Goal: Task Accomplishment & Management: Use online tool/utility

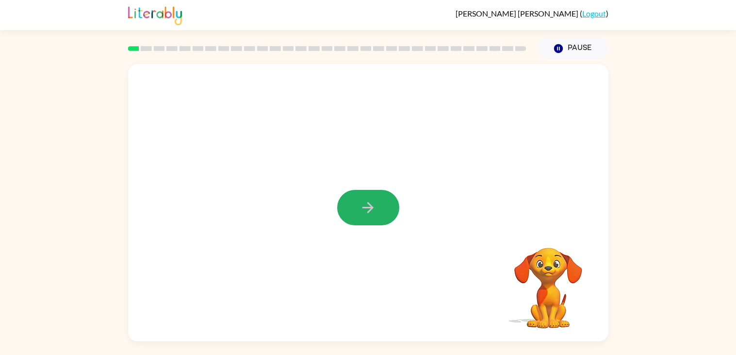
click at [383, 209] on button "button" at bounding box center [368, 207] width 62 height 35
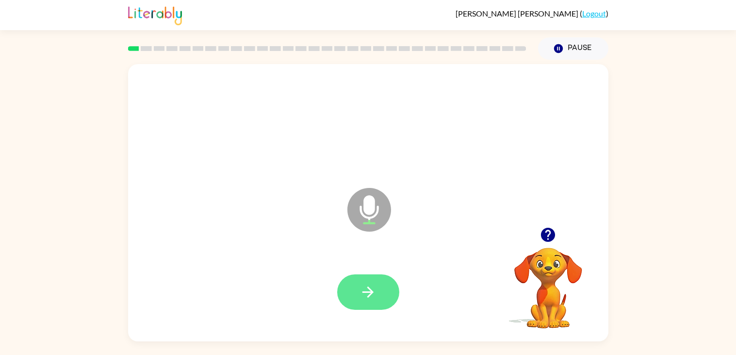
click at [372, 292] on icon "button" at bounding box center [367, 291] width 11 height 11
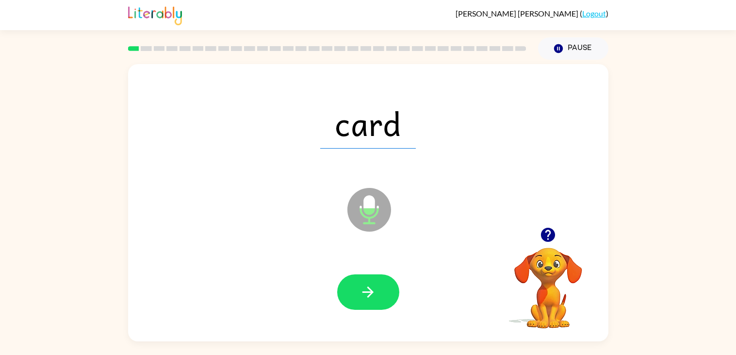
click at [372, 292] on icon "button" at bounding box center [367, 291] width 11 height 11
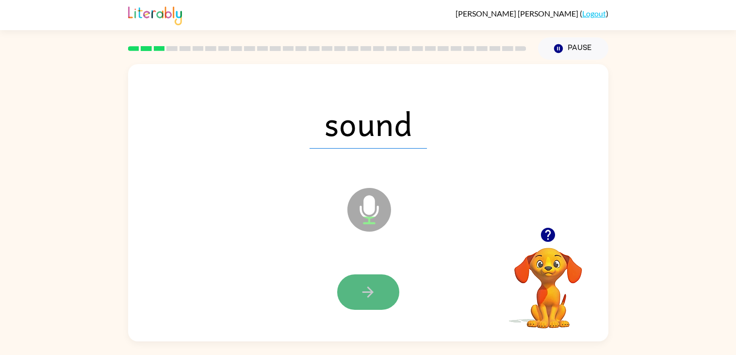
click at [372, 293] on icon "button" at bounding box center [367, 291] width 11 height 11
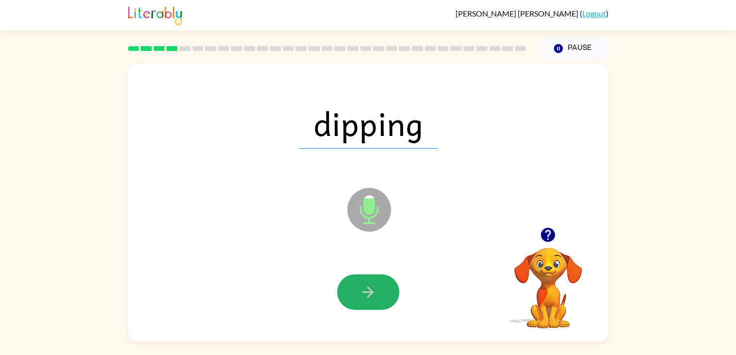
click at [372, 293] on icon "button" at bounding box center [367, 291] width 11 height 11
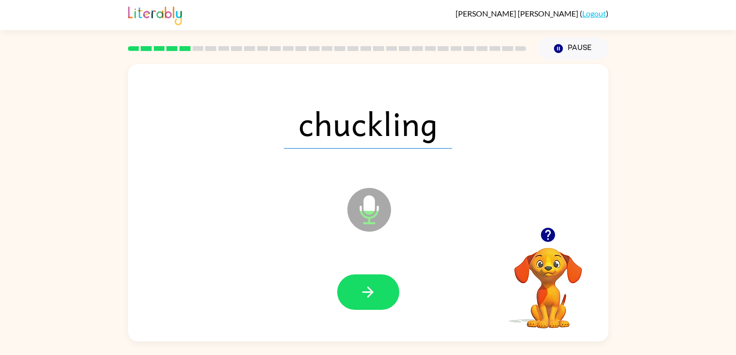
click at [372, 293] on icon "button" at bounding box center [367, 291] width 11 height 11
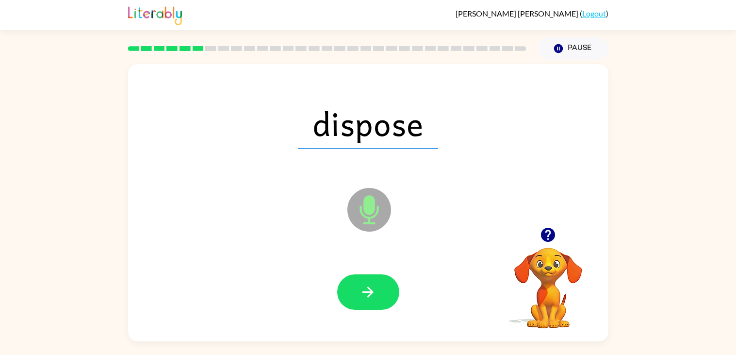
click at [372, 293] on icon "button" at bounding box center [367, 291] width 11 height 11
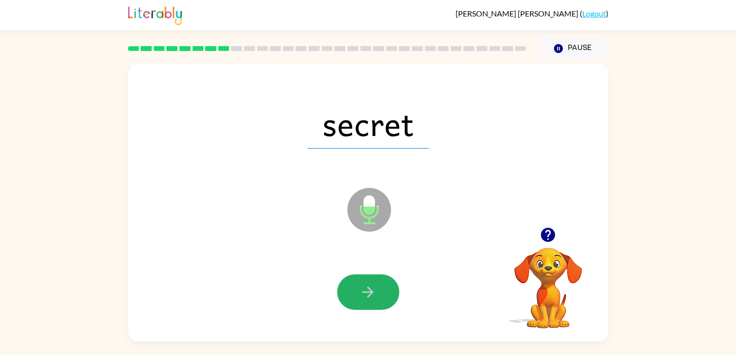
click at [372, 293] on icon "button" at bounding box center [367, 291] width 11 height 11
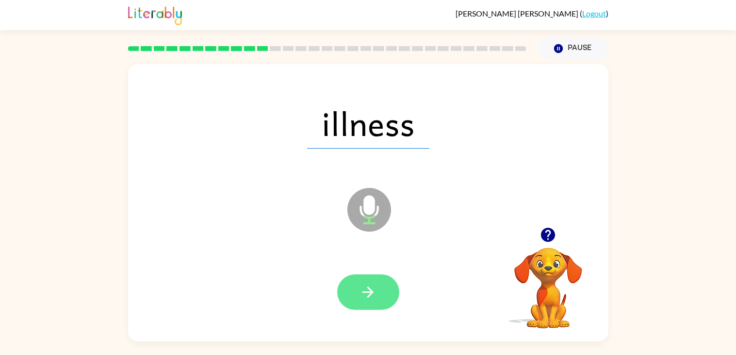
click at [372, 293] on icon "button" at bounding box center [367, 291] width 11 height 11
click at [357, 295] on button "button" at bounding box center [368, 291] width 62 height 35
click at [363, 302] on button "button" at bounding box center [368, 291] width 62 height 35
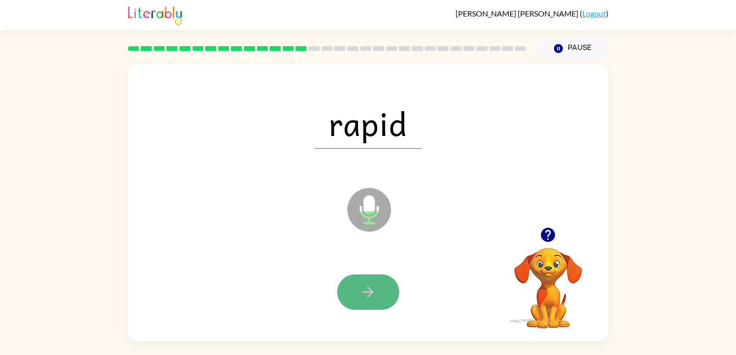
click at [364, 300] on button "button" at bounding box center [368, 291] width 62 height 35
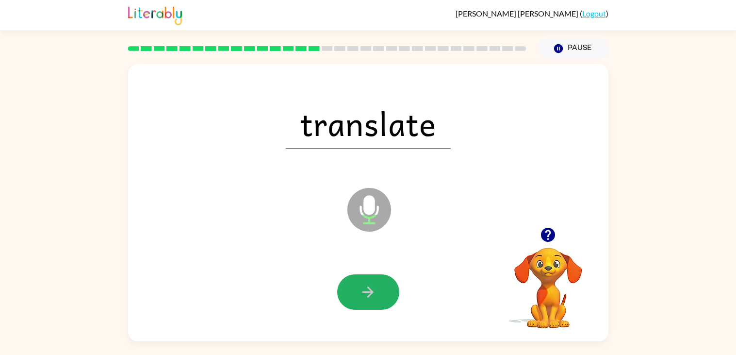
click at [364, 300] on button "button" at bounding box center [368, 291] width 62 height 35
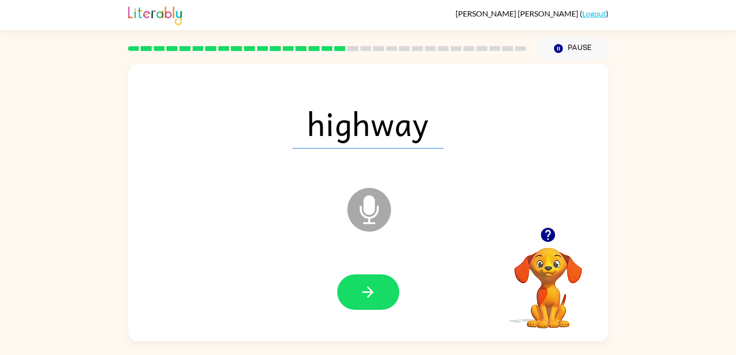
click at [364, 300] on button "button" at bounding box center [368, 291] width 62 height 35
click at [363, 310] on div at bounding box center [368, 292] width 461 height 80
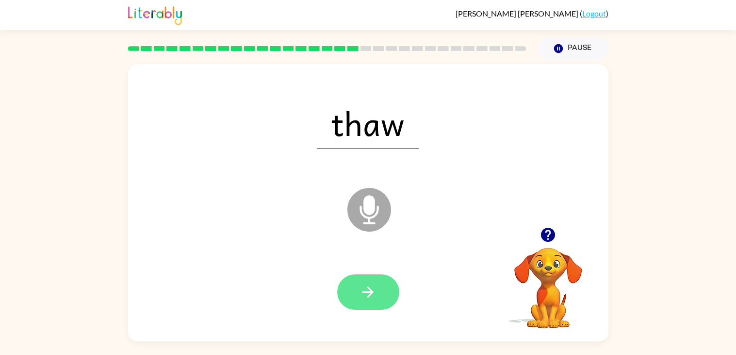
click at [362, 298] on icon "button" at bounding box center [367, 291] width 17 height 17
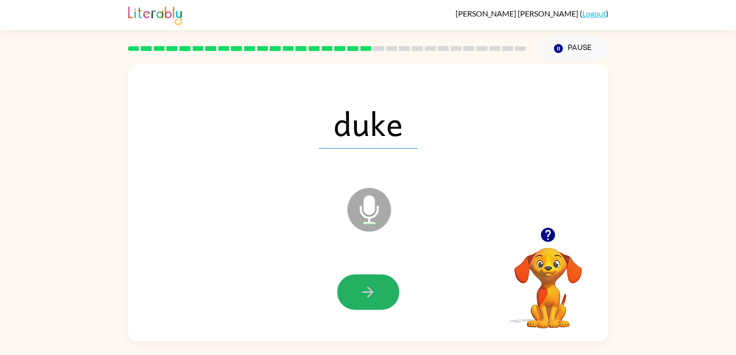
click at [362, 298] on icon "button" at bounding box center [367, 291] width 17 height 17
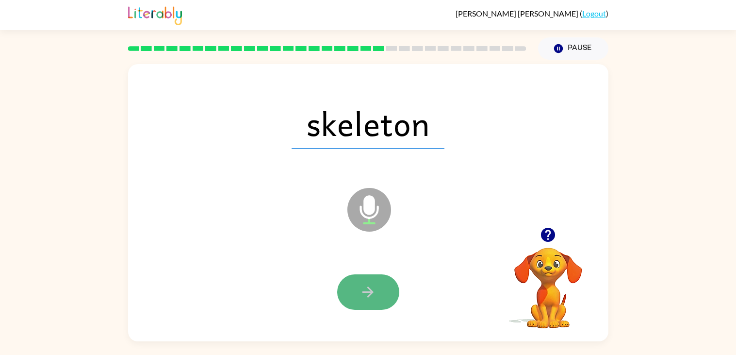
click at [361, 298] on icon "button" at bounding box center [367, 291] width 17 height 17
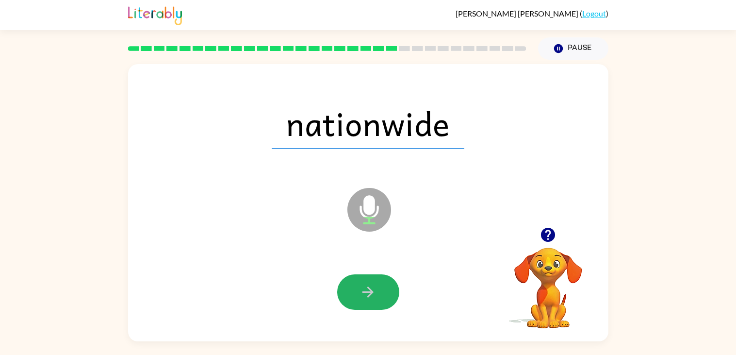
click at [361, 298] on icon "button" at bounding box center [367, 291] width 17 height 17
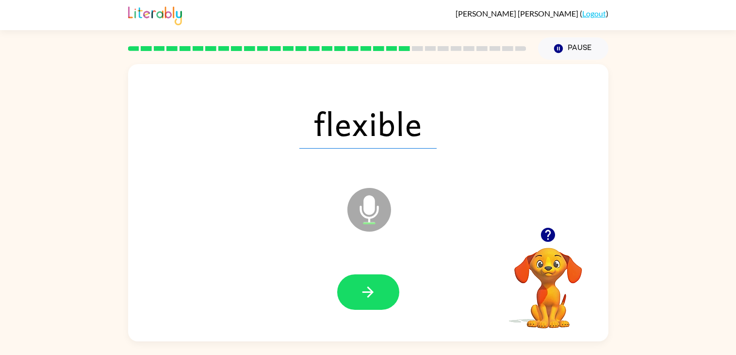
click at [361, 298] on icon "button" at bounding box center [367, 291] width 17 height 17
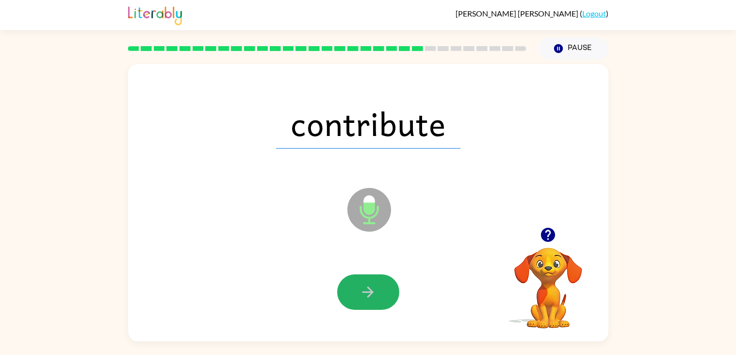
click at [361, 298] on icon "button" at bounding box center [367, 291] width 17 height 17
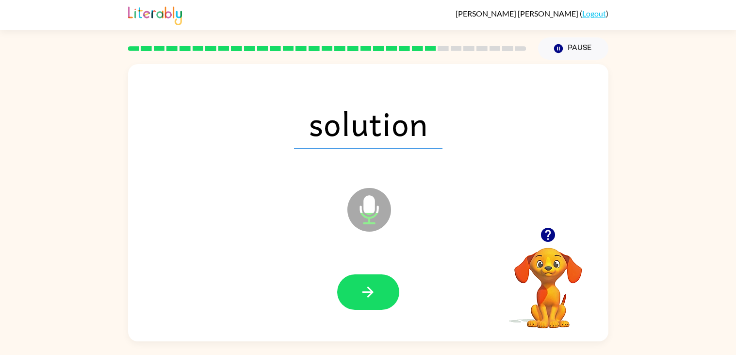
click at [361, 298] on icon "button" at bounding box center [367, 291] width 17 height 17
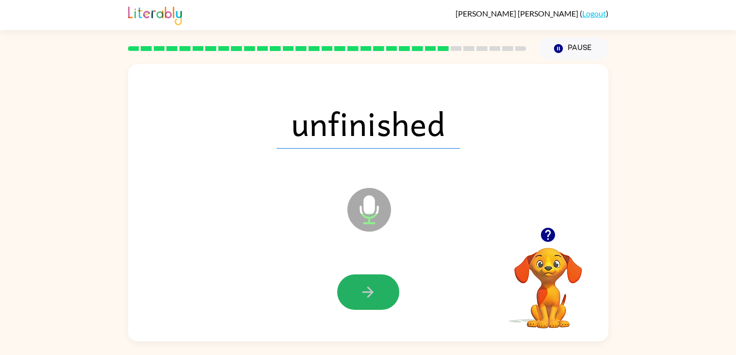
click at [361, 298] on icon "button" at bounding box center [367, 291] width 17 height 17
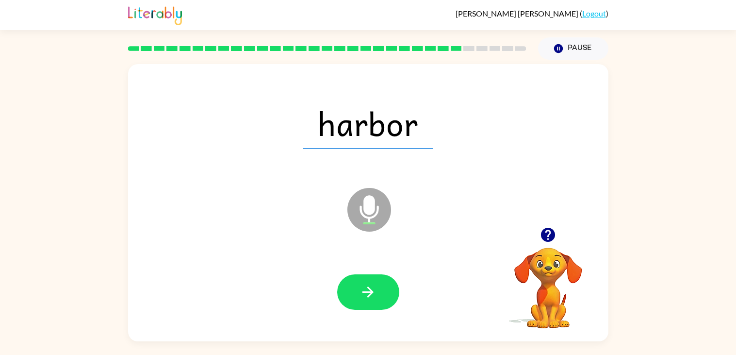
click at [361, 298] on icon "button" at bounding box center [367, 291] width 17 height 17
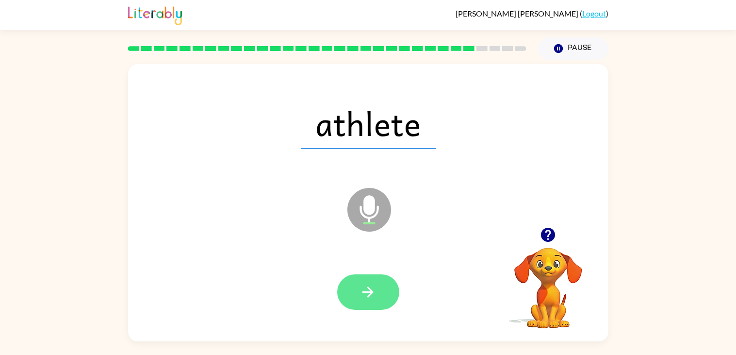
click at [362, 302] on button "button" at bounding box center [368, 291] width 62 height 35
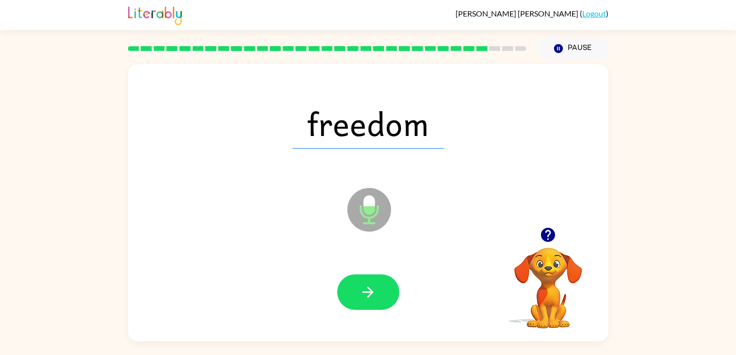
click at [362, 302] on button "button" at bounding box center [368, 291] width 62 height 35
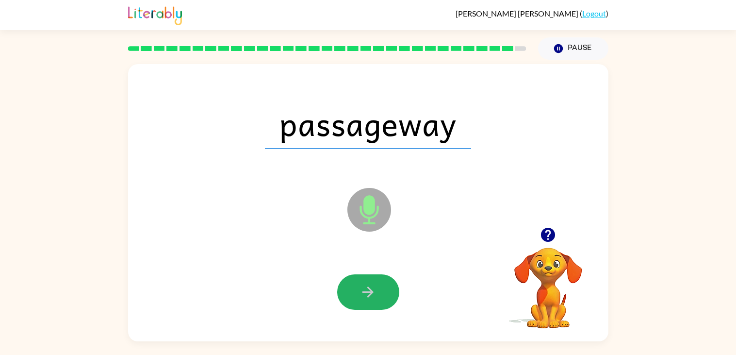
click at [362, 302] on button "button" at bounding box center [368, 291] width 62 height 35
